Goal: Obtain resource: Download file/media

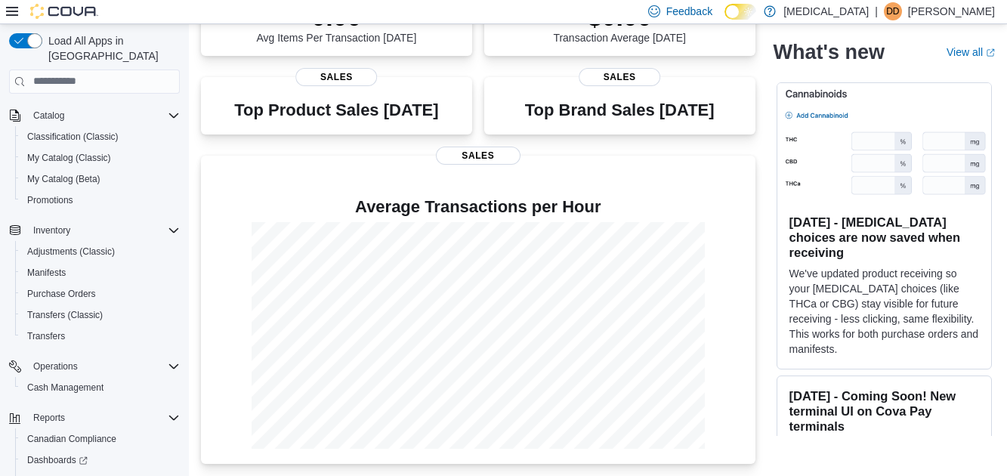
scroll to position [96, 0]
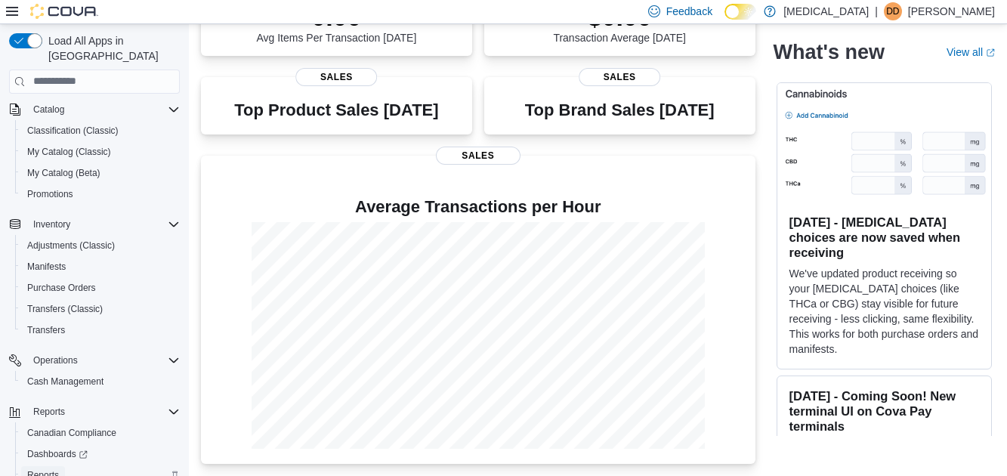
click at [54, 469] on span "Reports" at bounding box center [43, 475] width 32 height 12
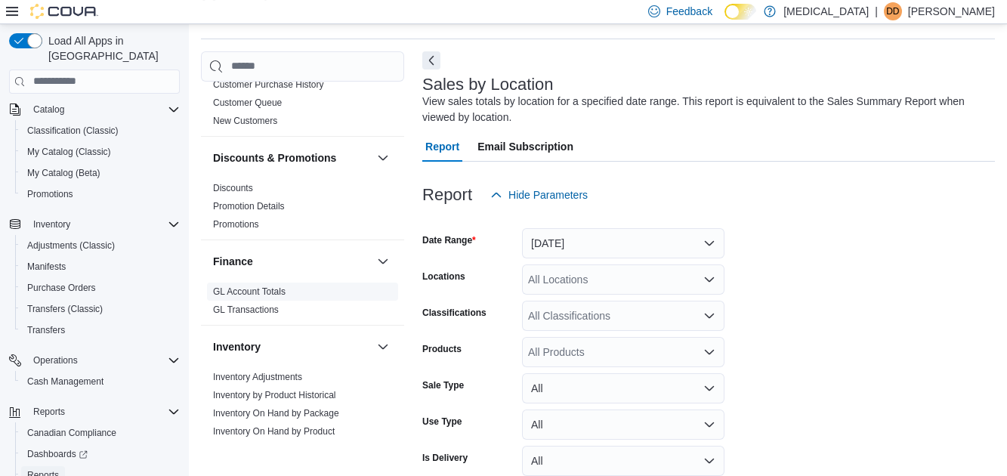
scroll to position [242, 0]
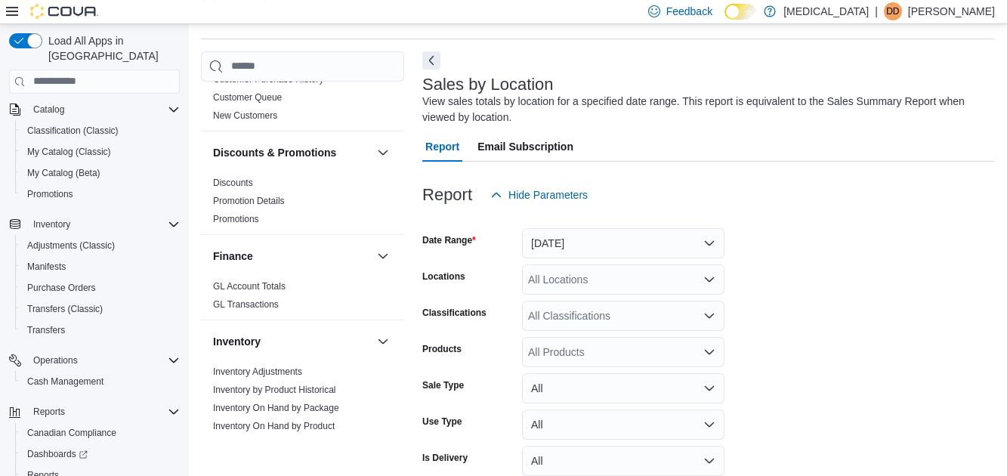
click at [232, 171] on div "Discounts & Promotions" at bounding box center [302, 152] width 203 height 42
click at [233, 180] on link "Discounts" at bounding box center [233, 183] width 40 height 11
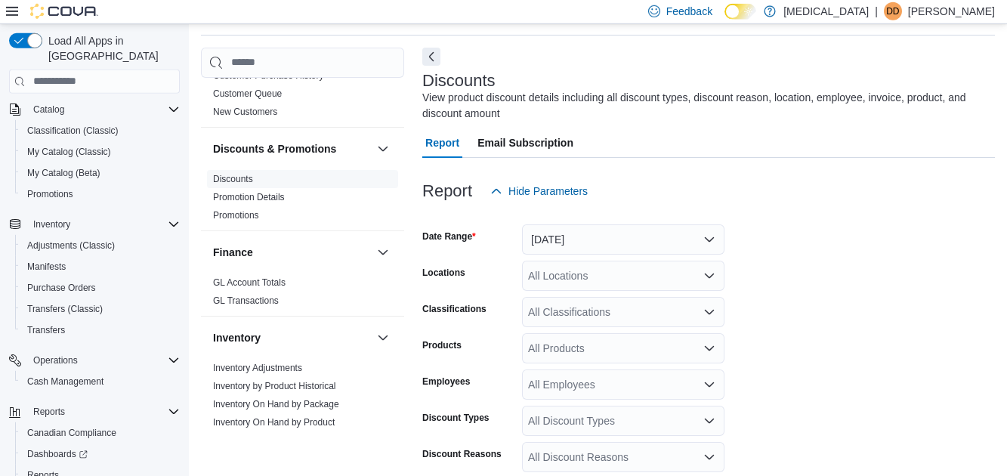
scroll to position [51, 0]
click at [579, 240] on button "Yesterday" at bounding box center [623, 239] width 202 height 30
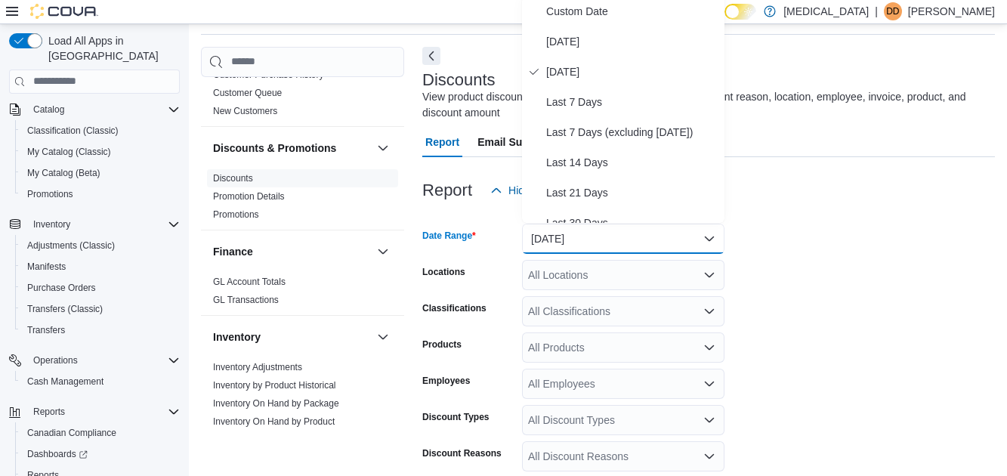
click at [647, 277] on div "All Locations" at bounding box center [623, 275] width 202 height 30
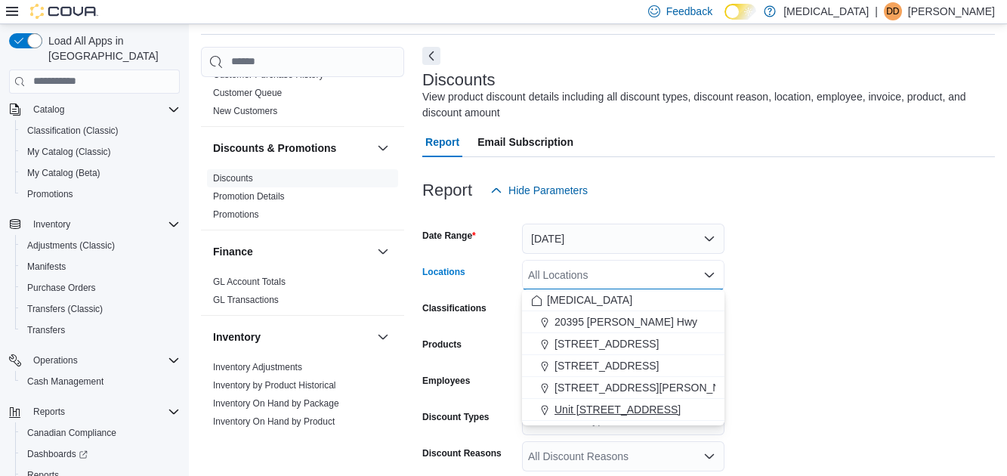
click at [645, 404] on span "Unit 385 North Dollarton Highway" at bounding box center [617, 409] width 126 height 15
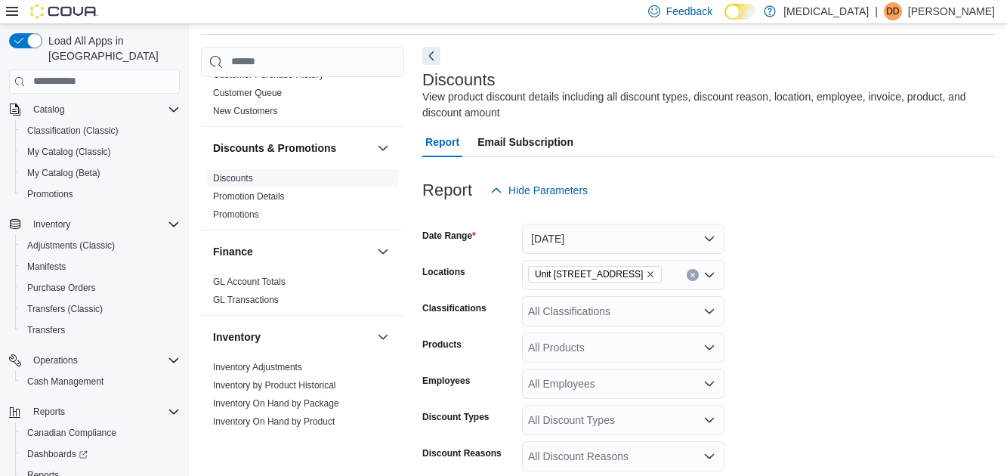
click at [795, 383] on form "Date Range Yesterday Locations Unit 385 North Dollarton Highway Classifications…" at bounding box center [708, 413] width 573 height 417
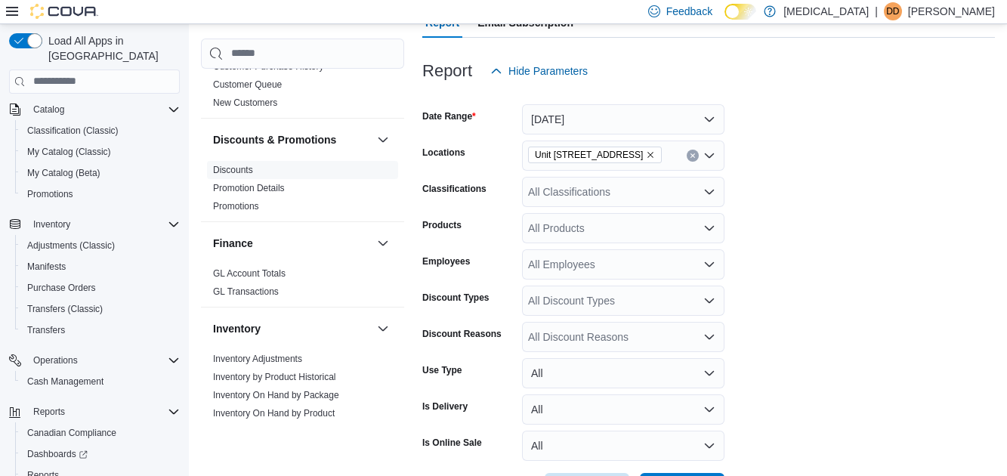
scroll to position [227, 0]
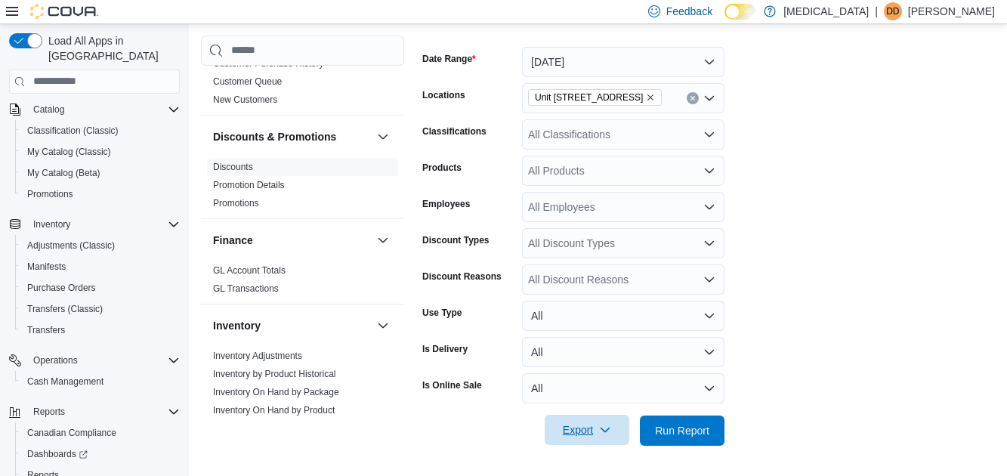
click at [598, 425] on span "Export" at bounding box center [587, 430] width 66 height 30
click at [601, 346] on span "Export to Excel" at bounding box center [589, 343] width 68 height 12
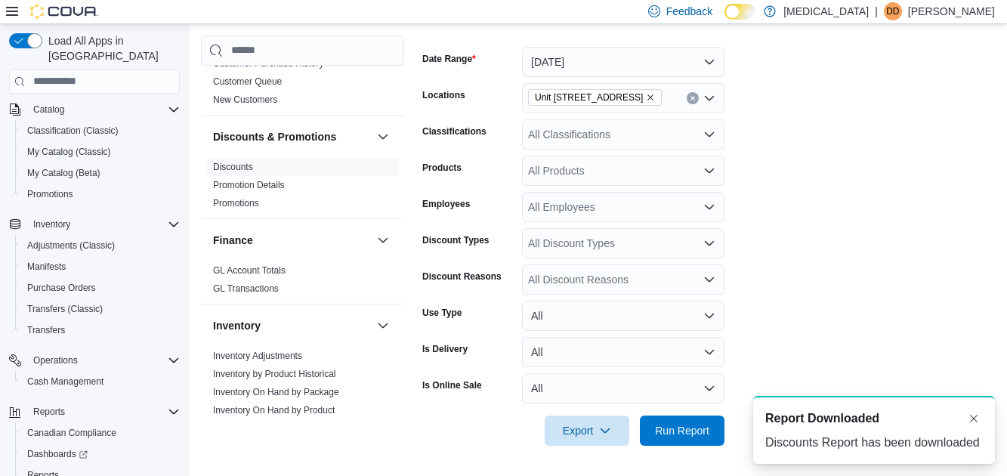
scroll to position [0, 0]
